Goal: Information Seeking & Learning: Learn about a topic

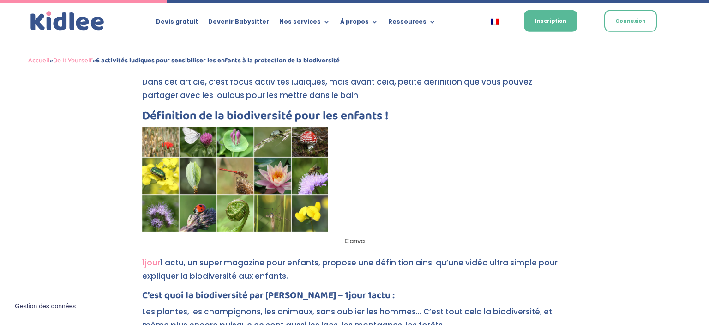
scroll to position [652, 0]
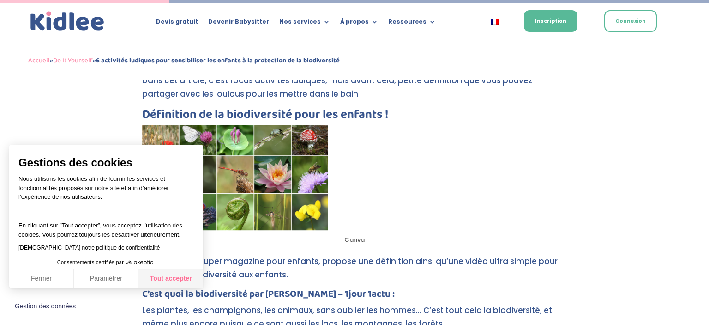
click at [164, 280] on button "Tout accepter" at bounding box center [171, 278] width 65 height 19
checkbox input "true"
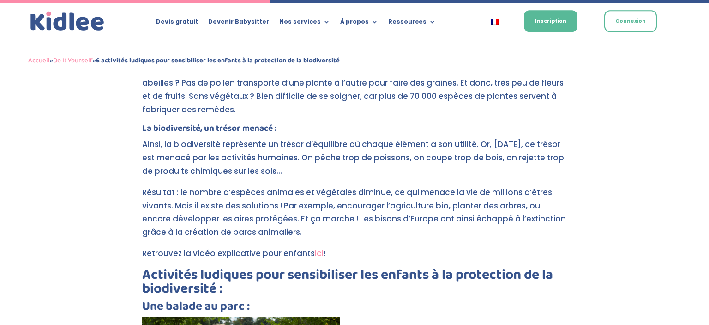
scroll to position [1042, 0]
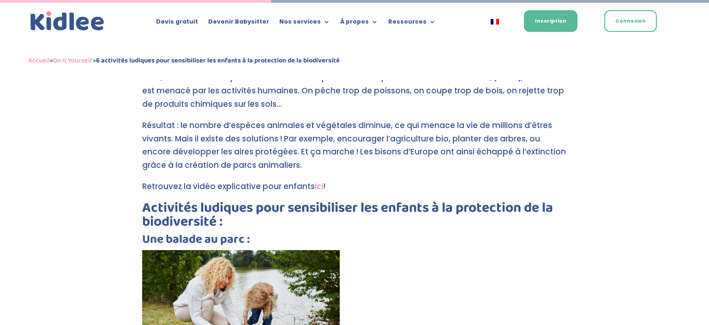
click at [317, 186] on link "ici" at bounding box center [319, 186] width 9 height 11
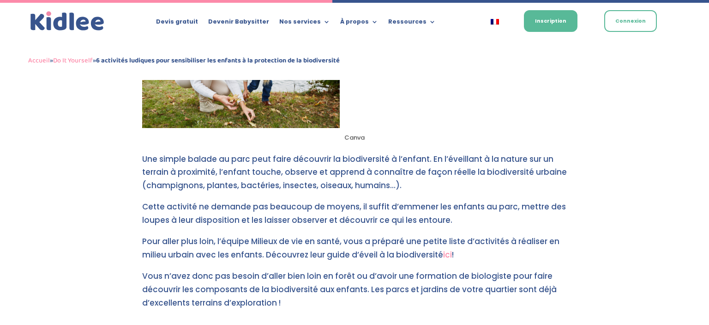
scroll to position [1286, 0]
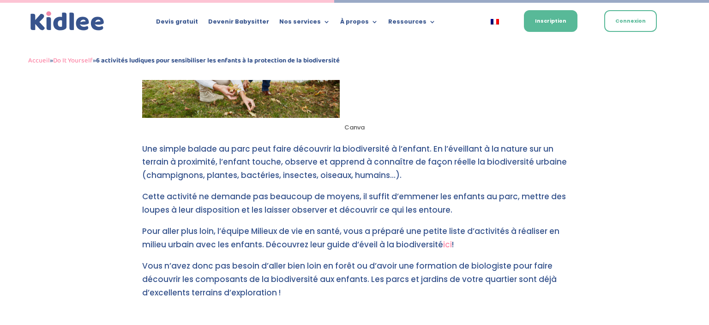
click at [448, 245] on link "ici" at bounding box center [447, 244] width 9 height 11
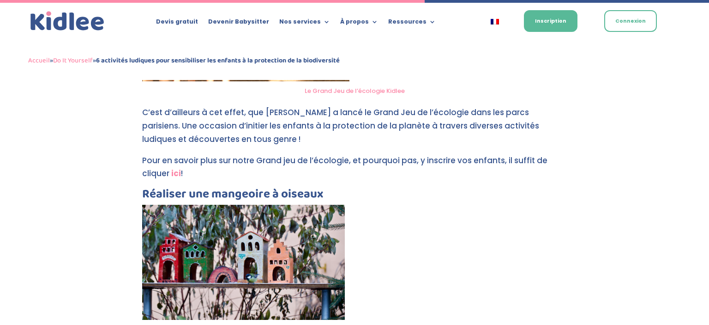
scroll to position [1627, 0]
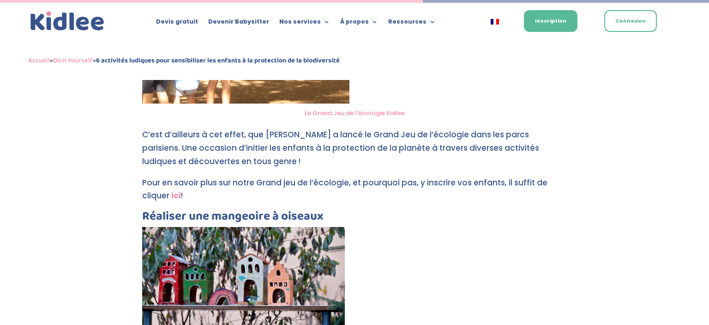
click at [177, 197] on strong "ici" at bounding box center [176, 195] width 10 height 11
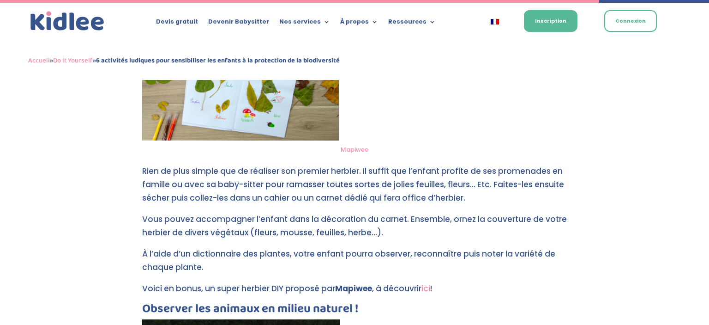
scroll to position [2310, 0]
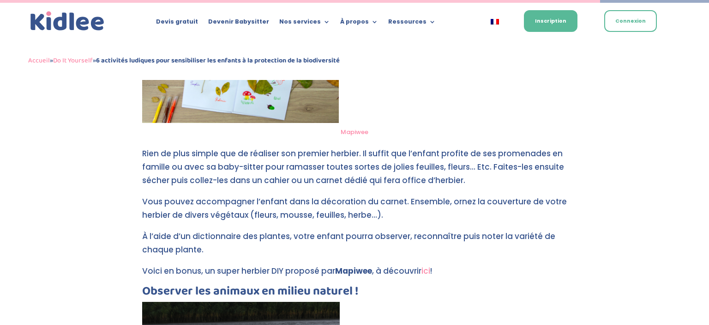
click at [428, 272] on link "ici" at bounding box center [426, 270] width 9 height 11
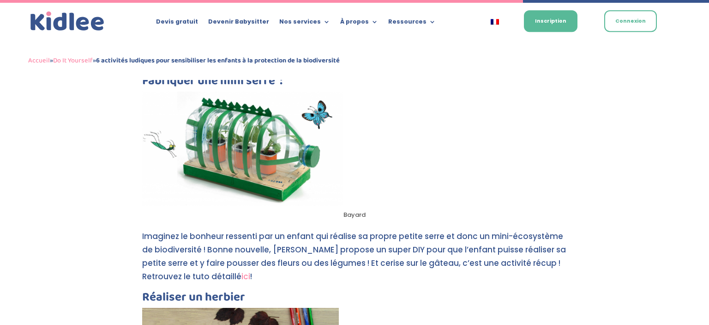
scroll to position [2066, 0]
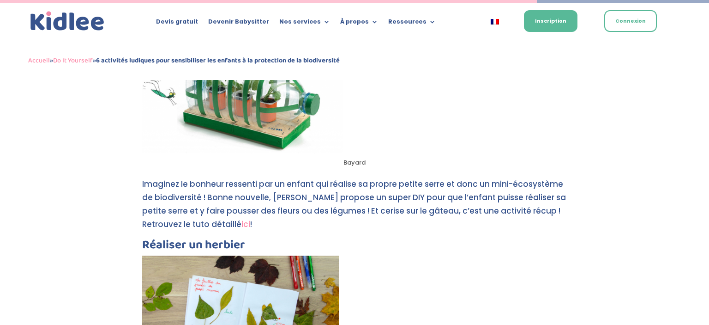
click at [245, 223] on link "ici" at bounding box center [245, 223] width 9 height 11
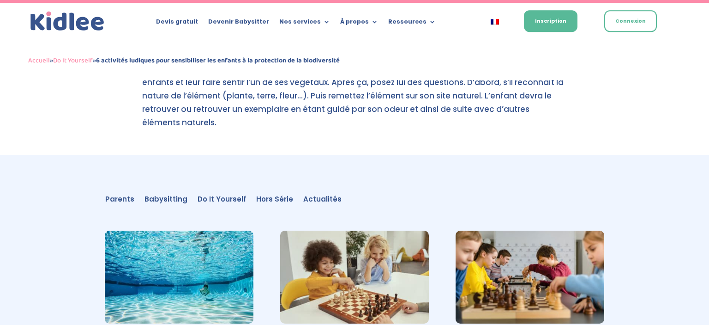
scroll to position [2992, 0]
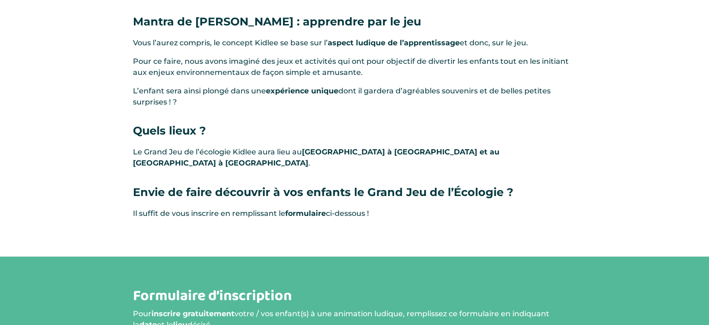
scroll to position [633, 0]
